Goal: Task Accomplishment & Management: Manage account settings

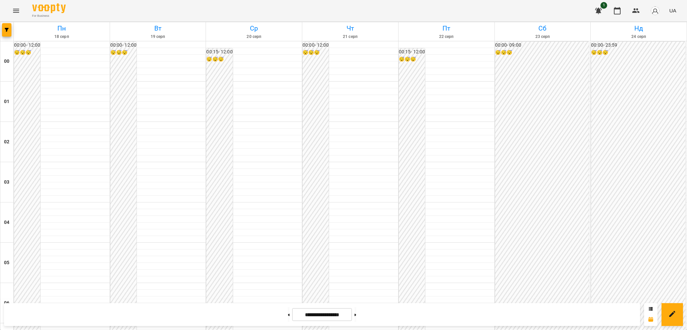
scroll to position [413, 0]
click at [21, 11] on button "Menu" at bounding box center [16, 11] width 16 height 16
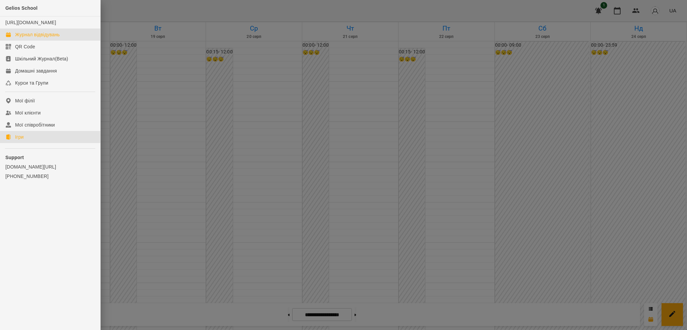
click at [25, 141] on link "Ігри" at bounding box center [50, 137] width 100 height 12
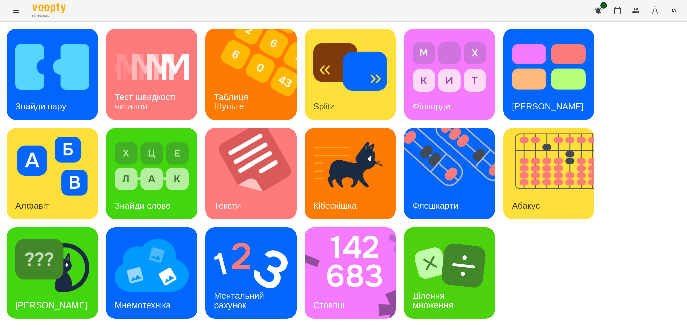
click at [673, 12] on span "UA" at bounding box center [672, 10] width 7 height 7
click at [663, 51] on div "Русский" at bounding box center [660, 50] width 34 height 12
click at [88, 86] on img at bounding box center [52, 66] width 74 height 59
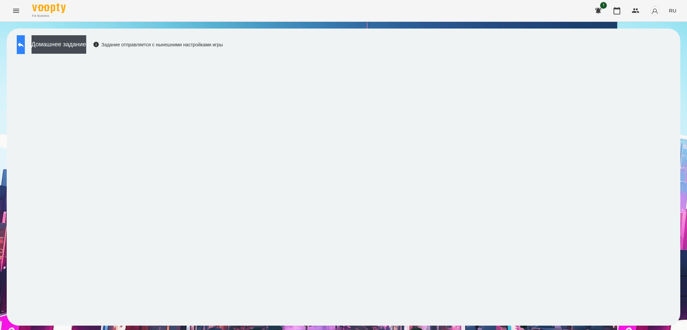
click at [25, 51] on button at bounding box center [21, 44] width 8 height 19
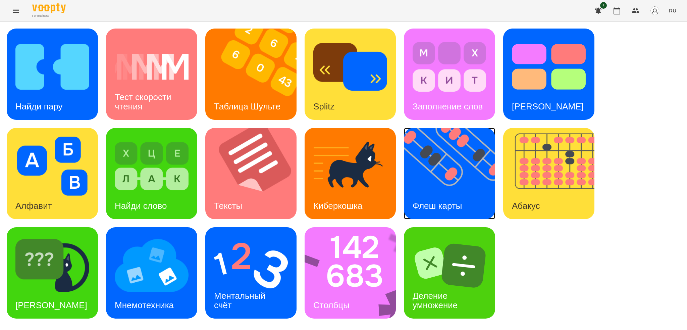
click at [438, 190] on img at bounding box center [454, 173] width 100 height 91
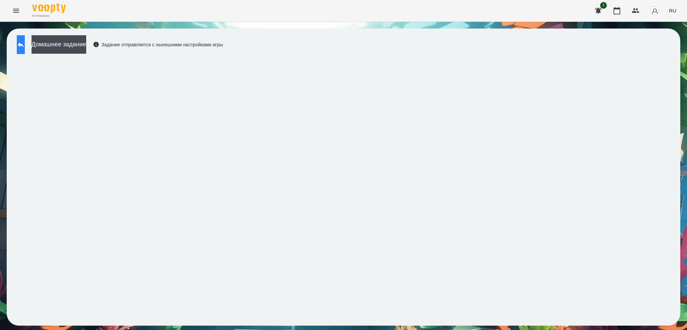
click at [25, 49] on button at bounding box center [21, 44] width 8 height 19
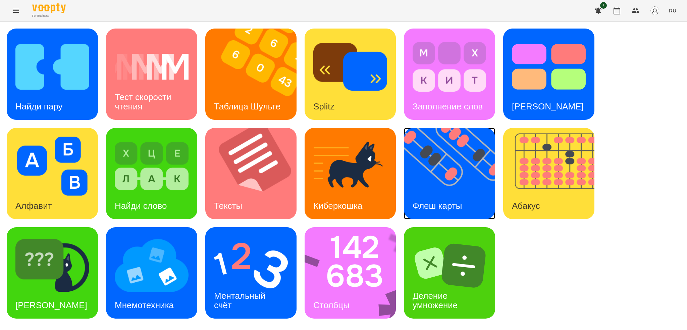
click at [460, 204] on h3 "Флеш карты" at bounding box center [438, 206] width 50 height 10
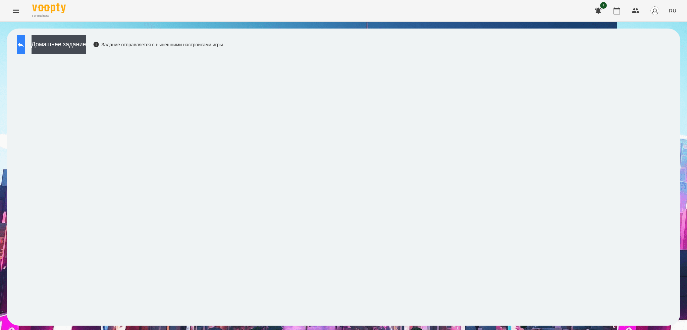
click at [25, 49] on button at bounding box center [21, 44] width 8 height 19
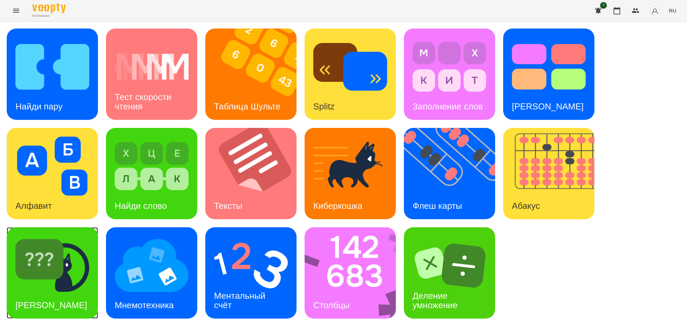
click at [74, 277] on img at bounding box center [52, 265] width 74 height 59
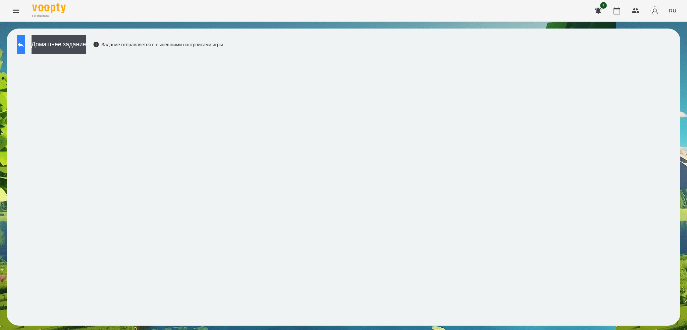
click at [25, 50] on button at bounding box center [21, 44] width 8 height 19
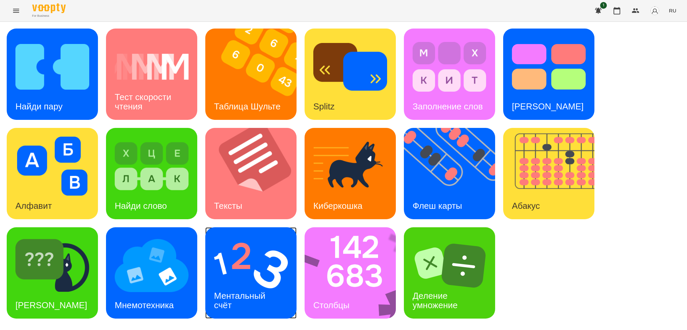
click at [259, 283] on div "Ментальный счёт" at bounding box center [240, 301] width 71 height 36
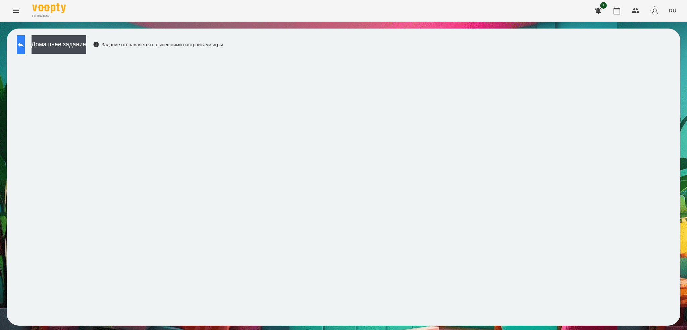
click at [25, 53] on button at bounding box center [21, 44] width 8 height 19
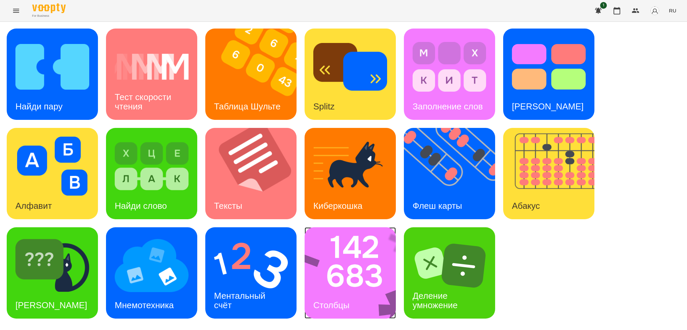
click at [356, 301] on div "Столбцы" at bounding box center [332, 305] width 54 height 27
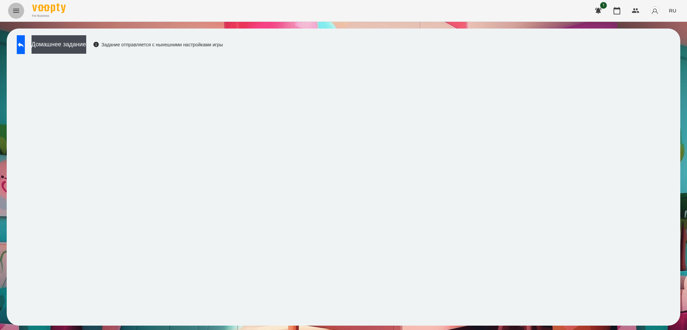
click at [16, 11] on icon "Menu" at bounding box center [16, 11] width 8 height 8
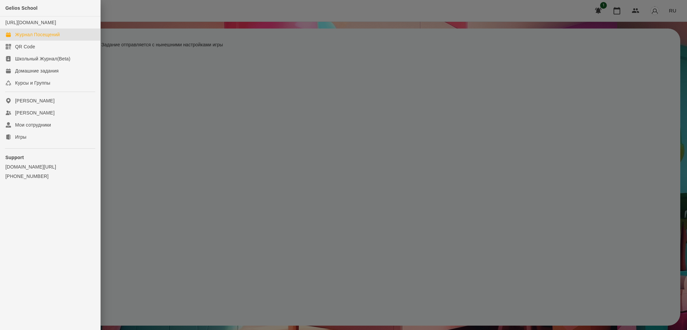
click at [41, 38] on div "Журнал Посещений" at bounding box center [37, 34] width 45 height 7
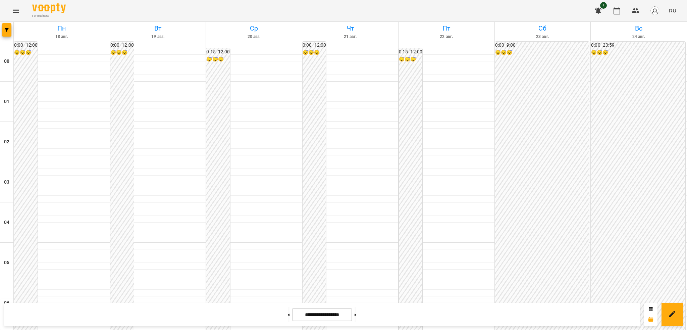
scroll to position [317, 0]
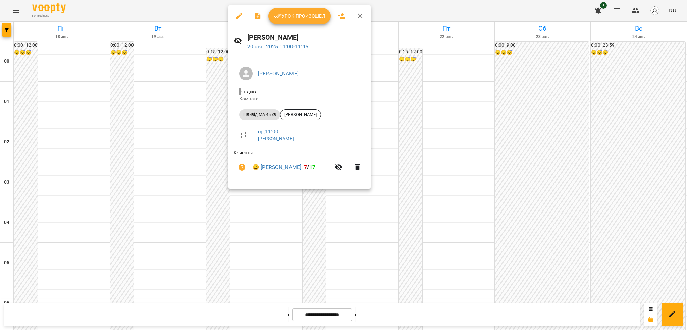
click at [237, 17] on icon "button" at bounding box center [239, 16] width 6 height 6
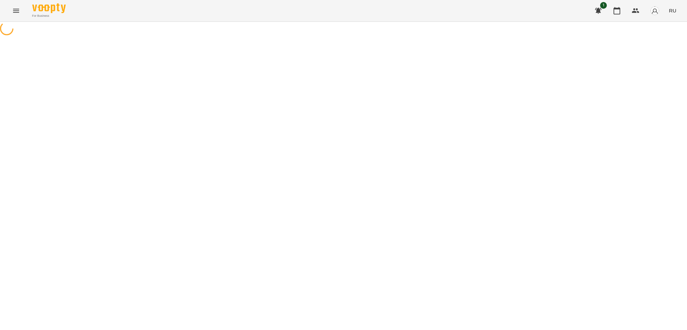
select select "**********"
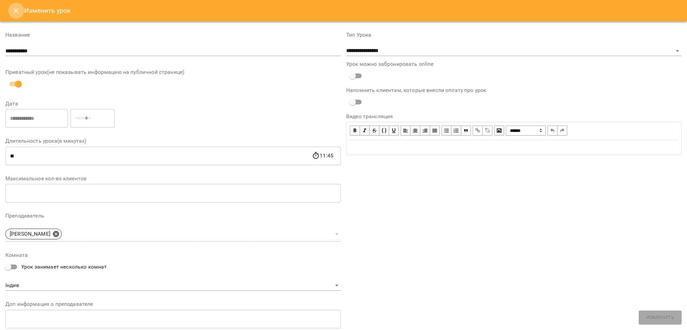
click at [20, 4] on button "Close" at bounding box center [16, 11] width 16 height 16
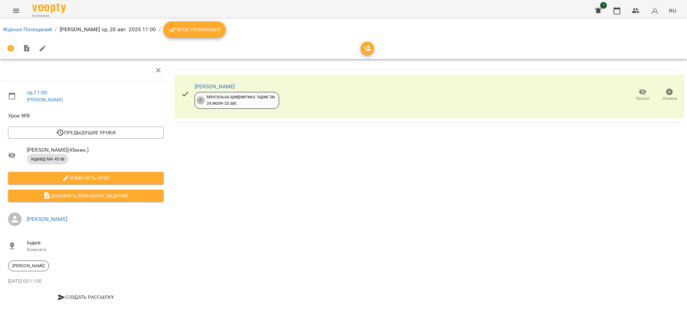
click at [169, 32] on span "Урок произошел" at bounding box center [195, 30] width 52 height 8
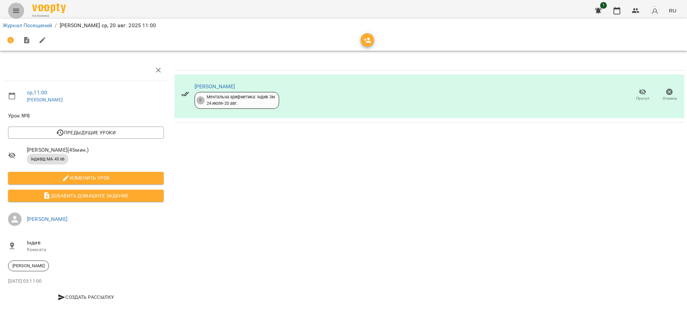
click at [11, 17] on button "Menu" at bounding box center [16, 11] width 16 height 16
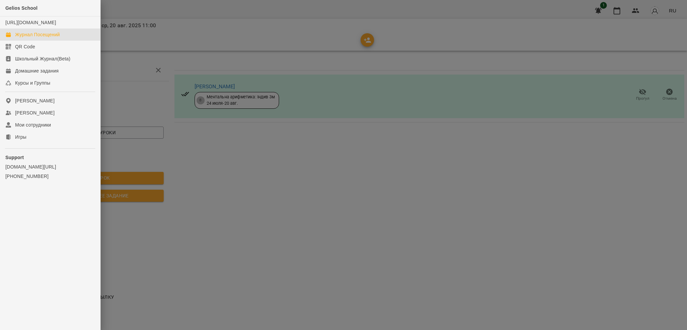
click at [61, 39] on link "Журнал Посещений" at bounding box center [50, 35] width 100 height 12
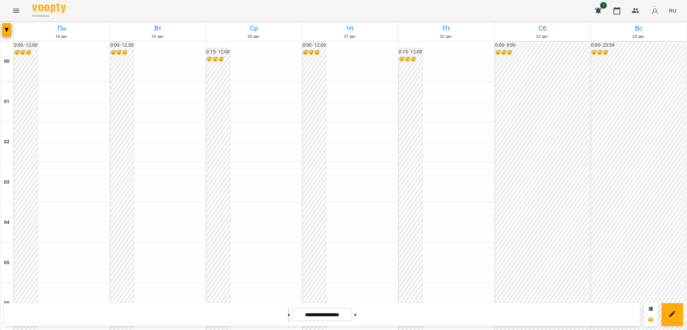
click at [288, 312] on button at bounding box center [289, 314] width 2 height 15
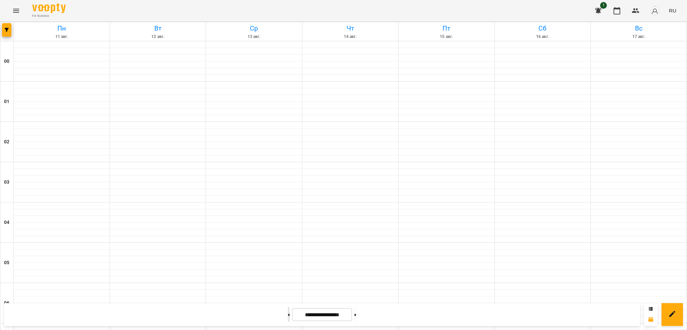
click at [288, 312] on button at bounding box center [289, 314] width 2 height 15
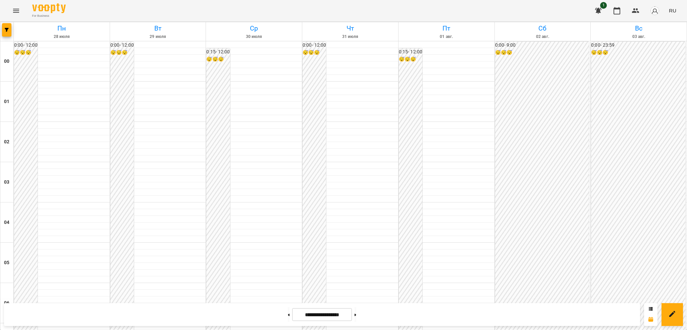
scroll to position [256, 0]
click at [356, 309] on button at bounding box center [356, 314] width 2 height 15
type input "**********"
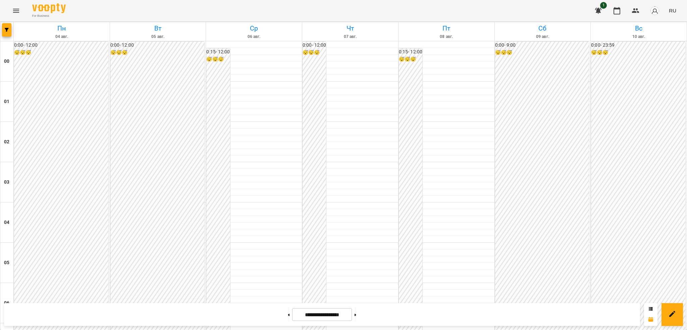
scroll to position [708, 0]
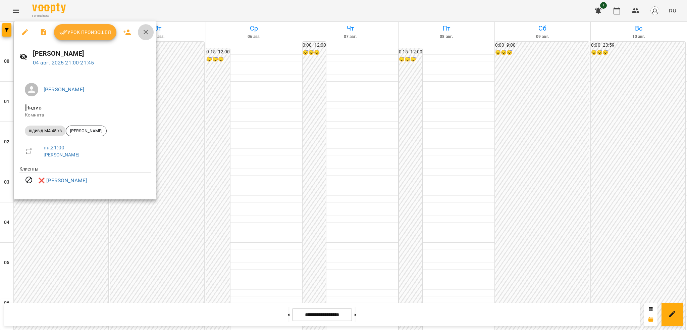
click at [145, 34] on icon "button" at bounding box center [146, 32] width 8 height 8
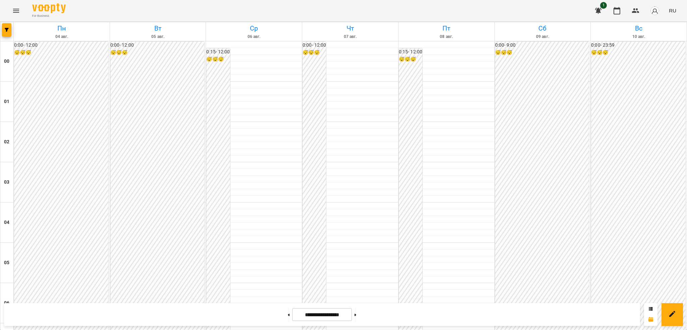
scroll to position [546, 0]
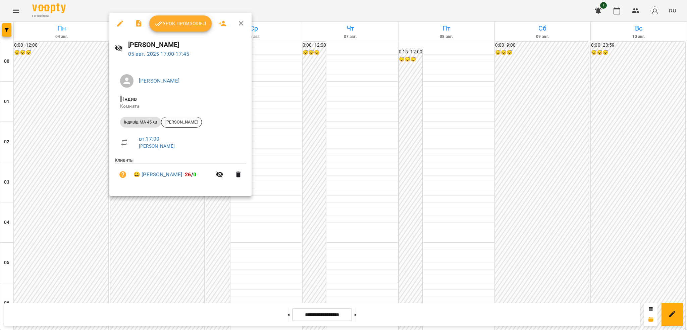
click at [119, 23] on icon "button" at bounding box center [120, 23] width 6 height 6
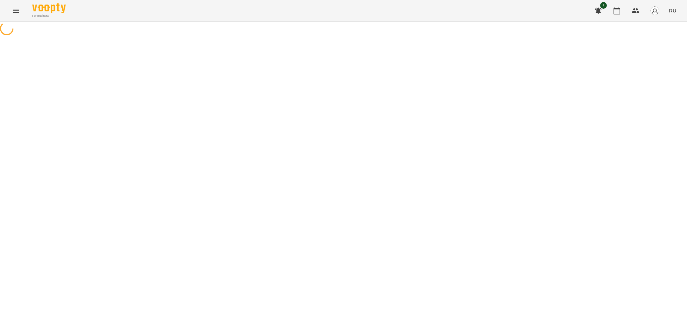
select select "**********"
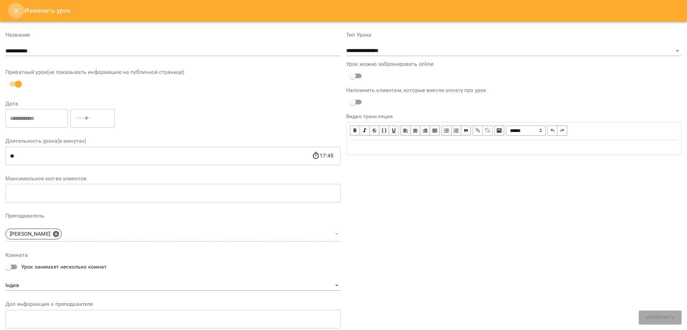
click at [16, 11] on icon "Close" at bounding box center [16, 11] width 8 height 8
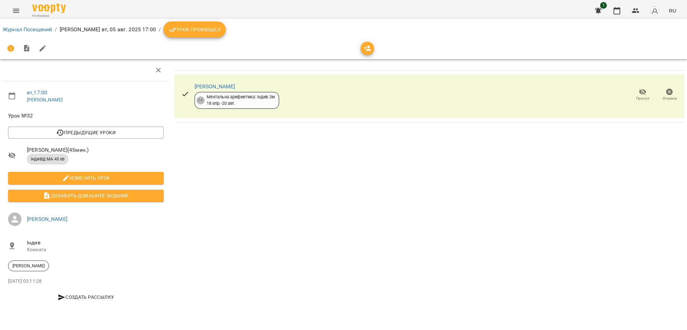
click at [191, 32] on span "Урок произошел" at bounding box center [195, 30] width 52 height 8
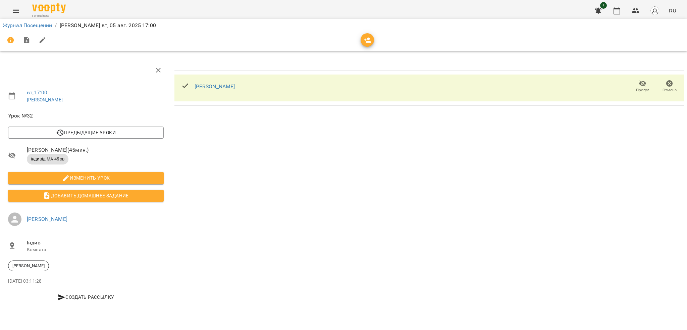
click at [674, 83] on span "Отмена" at bounding box center [669, 86] width 19 height 13
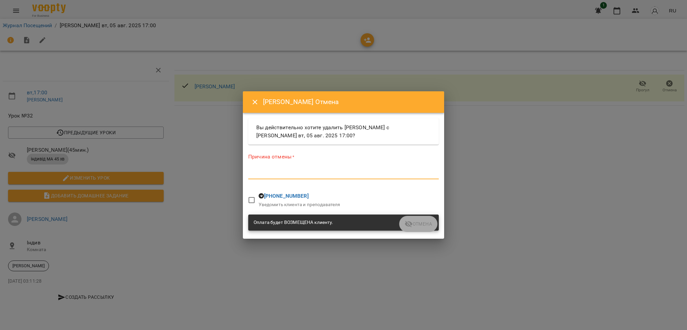
click at [266, 170] on textarea at bounding box center [343, 173] width 191 height 6
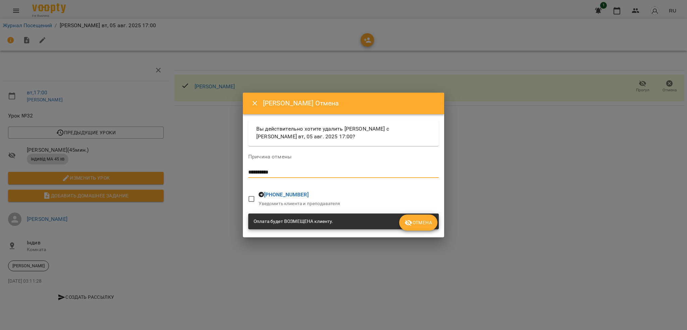
type textarea "**********"
click at [423, 222] on span "Отмена" at bounding box center [419, 222] width 28 height 8
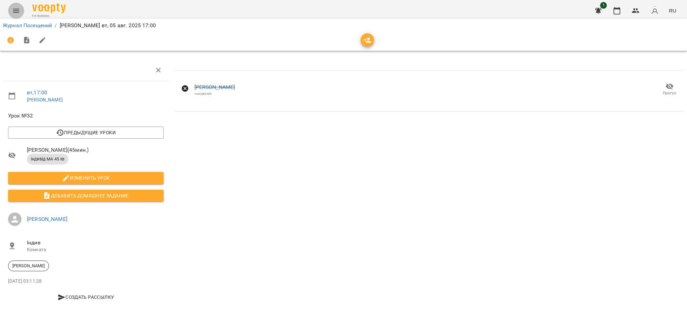
click at [17, 9] on icon "Menu" at bounding box center [16, 11] width 6 height 4
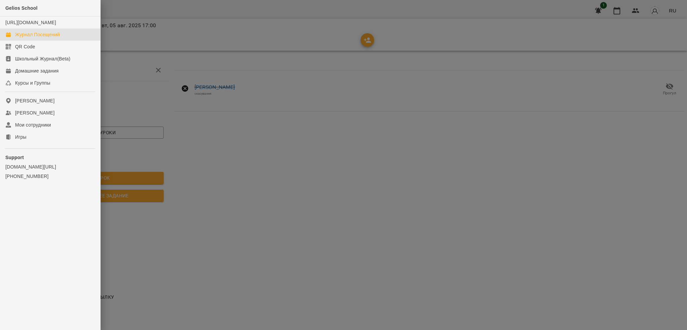
click at [51, 38] on div "Журнал Посещений" at bounding box center [37, 34] width 45 height 7
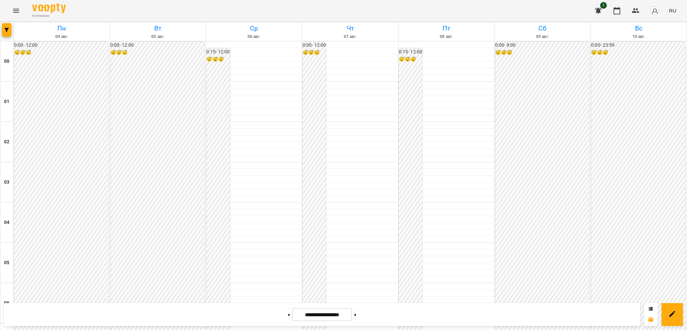
scroll to position [304, 0]
click at [356, 315] on button at bounding box center [356, 314] width 2 height 15
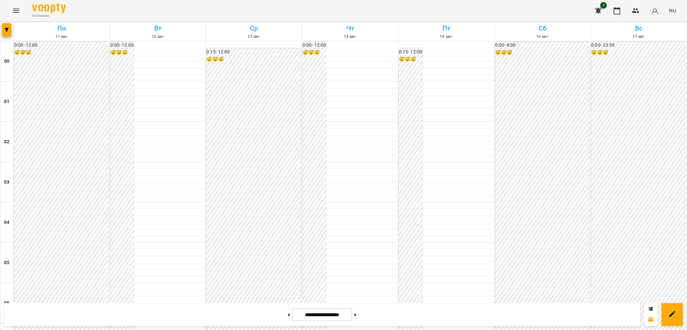
scroll to position [340, 0]
click at [356, 317] on button at bounding box center [356, 314] width 2 height 15
type input "**********"
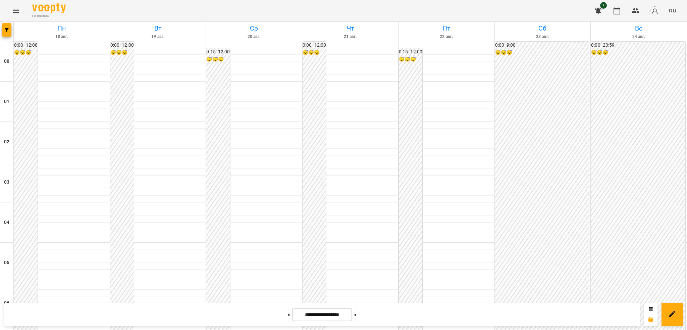
scroll to position [393, 0]
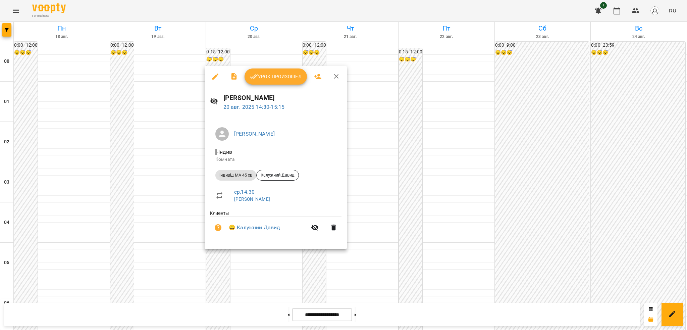
click at [214, 77] on icon "button" at bounding box center [215, 76] width 6 height 6
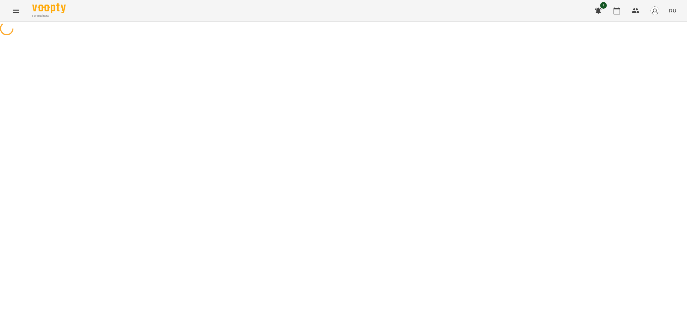
select select "**********"
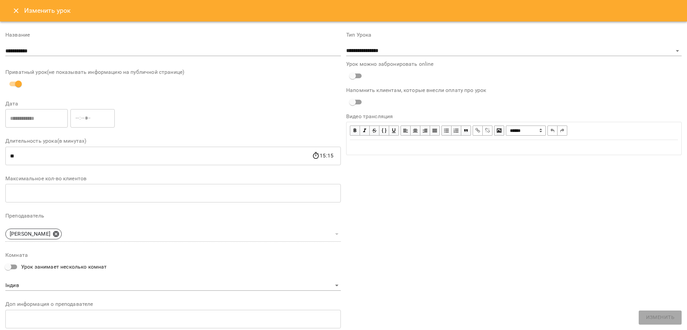
click at [14, 11] on icon "Close" at bounding box center [16, 11] width 8 height 8
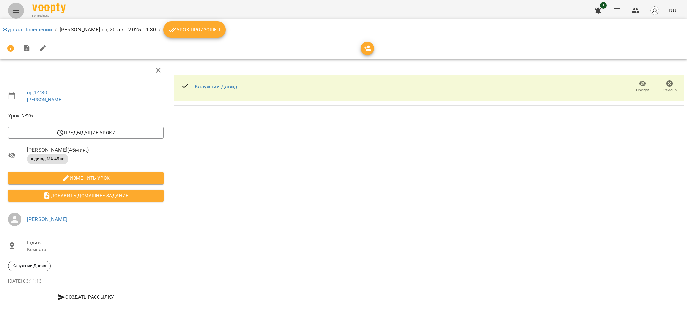
click at [13, 7] on icon "Menu" at bounding box center [16, 11] width 8 height 8
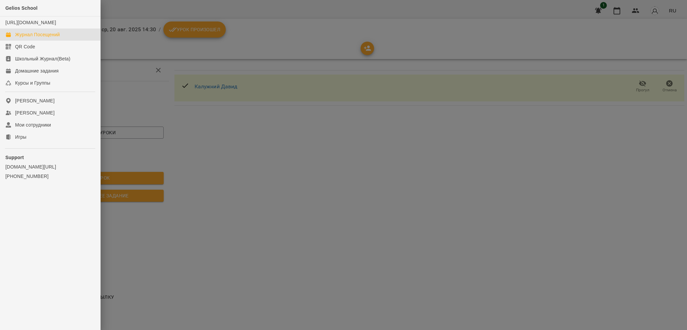
click at [47, 38] on div "Журнал Посещений" at bounding box center [37, 34] width 45 height 7
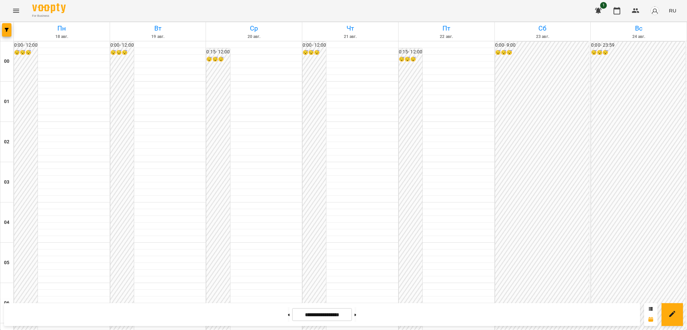
scroll to position [495, 0]
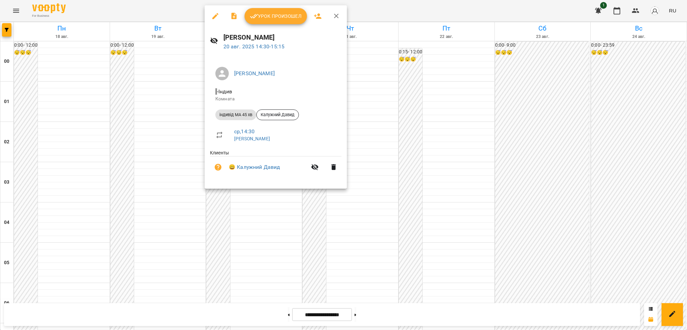
click at [213, 17] on icon "button" at bounding box center [215, 16] width 6 height 6
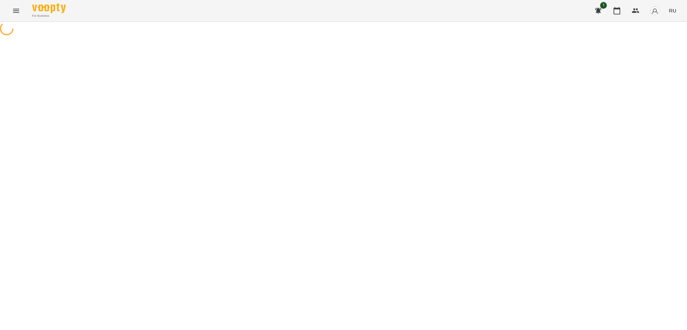
select select "**********"
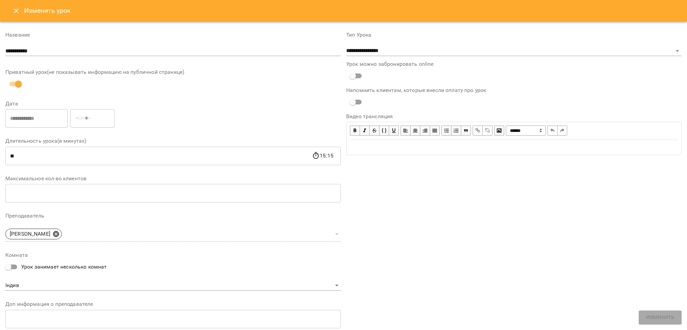
click at [17, 10] on icon "Close" at bounding box center [16, 11] width 8 height 8
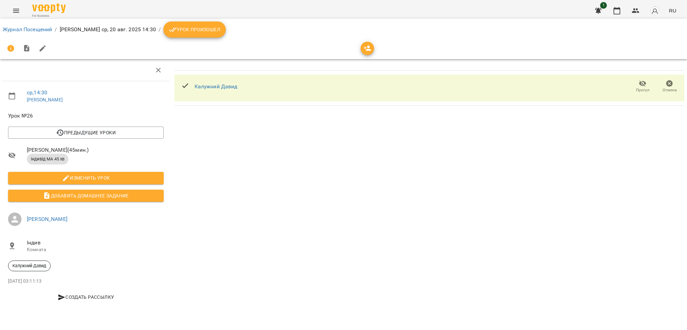
click at [186, 30] on span "Урок произошел" at bounding box center [195, 30] width 52 height 8
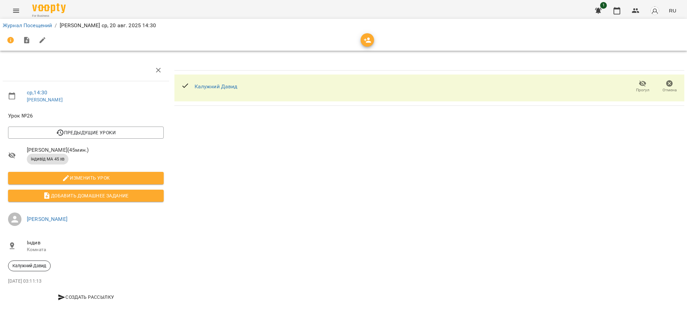
click at [670, 85] on icon "button" at bounding box center [669, 83] width 7 height 7
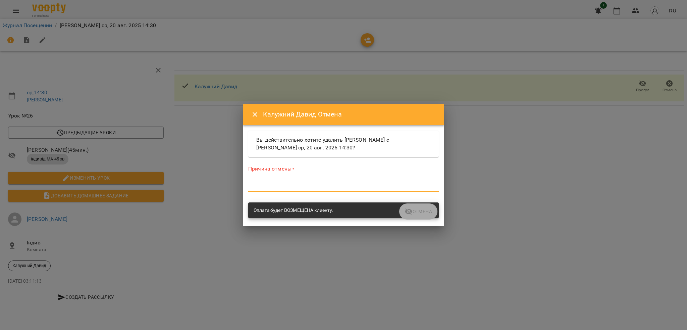
click at [264, 188] on textarea at bounding box center [343, 186] width 191 height 6
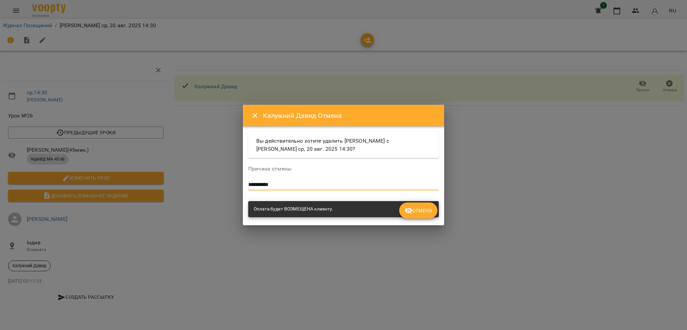
type textarea "**********"
click at [422, 208] on span "Отмена" at bounding box center [419, 210] width 28 height 8
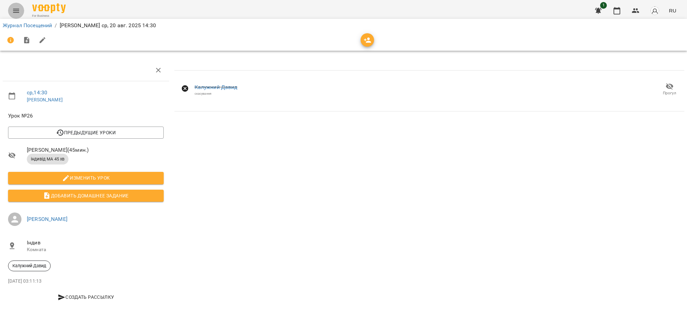
click at [13, 16] on button "Menu" at bounding box center [16, 11] width 16 height 16
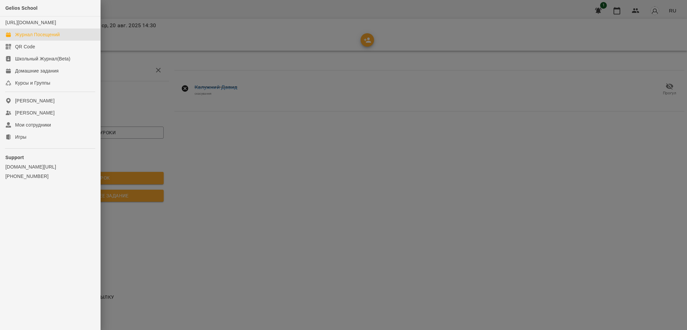
click at [39, 38] on div "Журнал Посещений" at bounding box center [37, 34] width 45 height 7
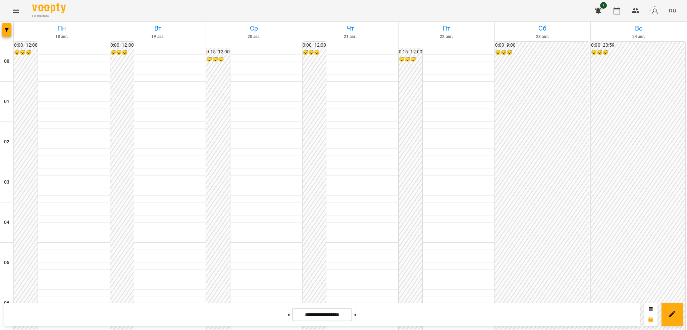
scroll to position [648, 0]
click at [15, 11] on icon "Menu" at bounding box center [16, 11] width 8 height 8
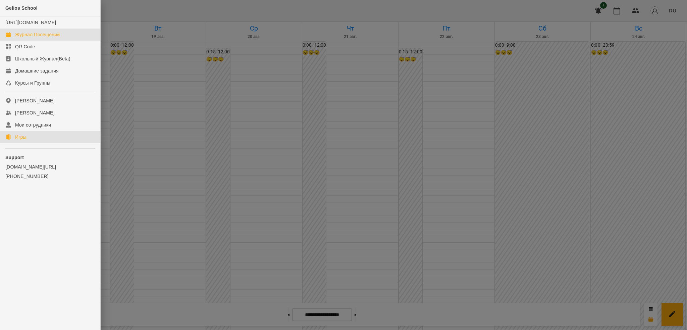
click at [25, 140] on div "Игры" at bounding box center [20, 137] width 11 height 7
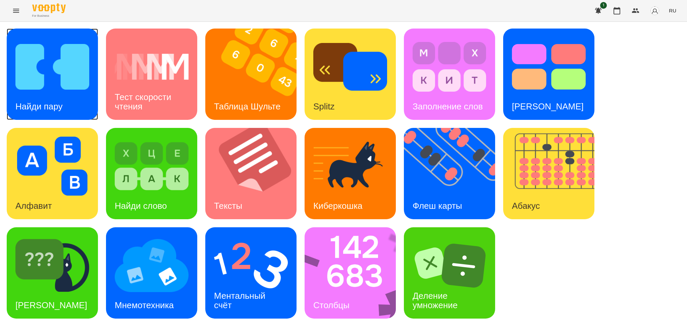
click at [42, 97] on div "Найди пару" at bounding box center [39, 106] width 64 height 27
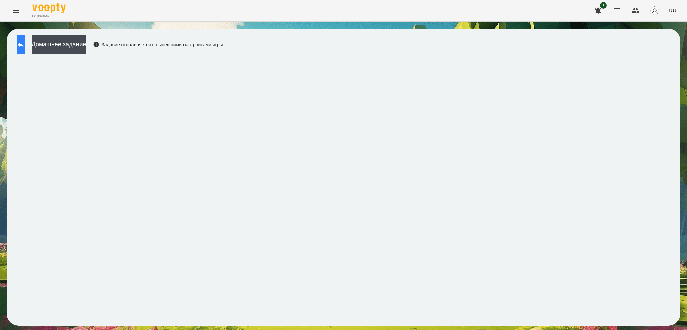
click at [23, 42] on icon at bounding box center [21, 45] width 8 height 8
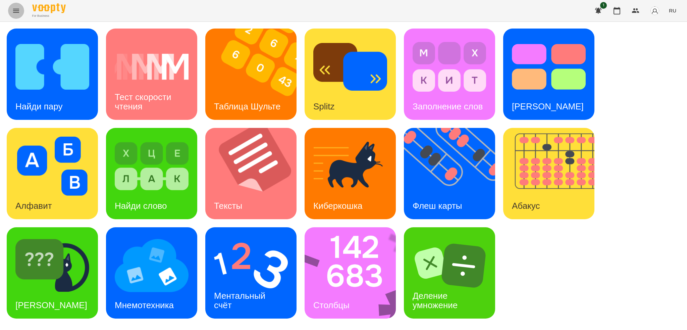
click at [18, 11] on icon "Menu" at bounding box center [16, 11] width 8 height 8
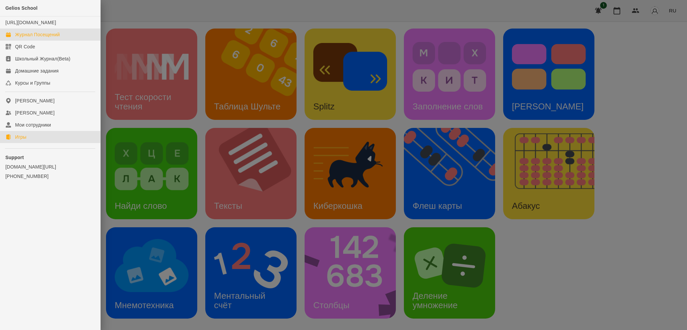
click at [43, 38] on div "Журнал Посещений" at bounding box center [37, 34] width 45 height 7
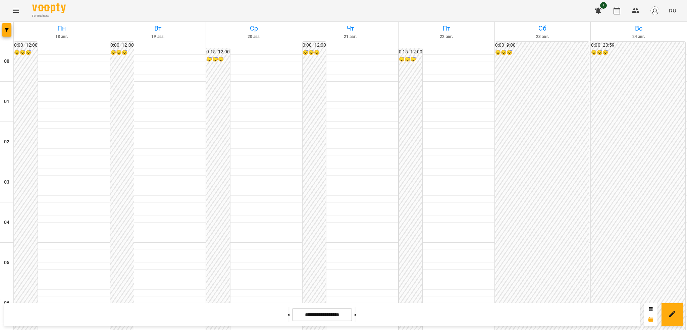
scroll to position [586, 0]
